Goal: Check status: Check status

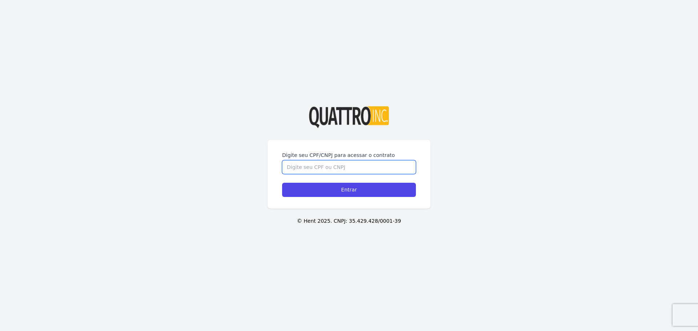
click at [327, 170] on input "Digite seu CPF/CNPJ para acessar o contrato" at bounding box center [349, 167] width 134 height 14
type input "52765065829"
click at [282, 183] on input "Entrar" at bounding box center [349, 190] width 134 height 14
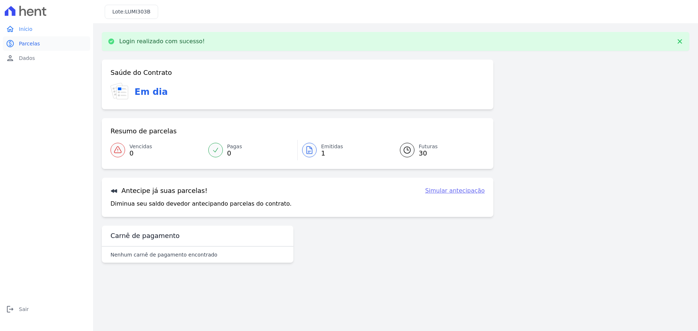
click at [37, 43] on span "Parcelas" at bounding box center [29, 43] width 21 height 7
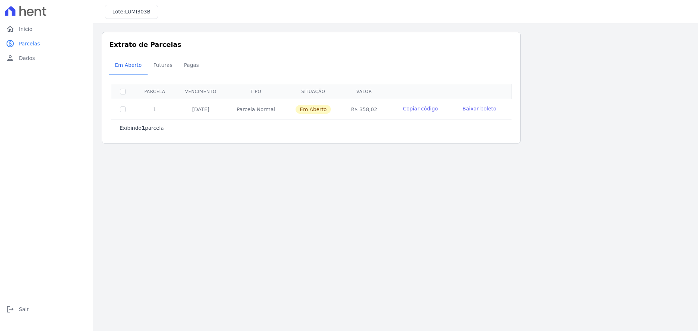
drag, startPoint x: 188, startPoint y: 111, endPoint x: 222, endPoint y: 117, distance: 34.7
click at [219, 112] on td "[DATE]" at bounding box center [201, 109] width 52 height 21
click at [160, 69] on span "Futuras" at bounding box center [163, 65] width 28 height 15
